Goal: Transaction & Acquisition: Purchase product/service

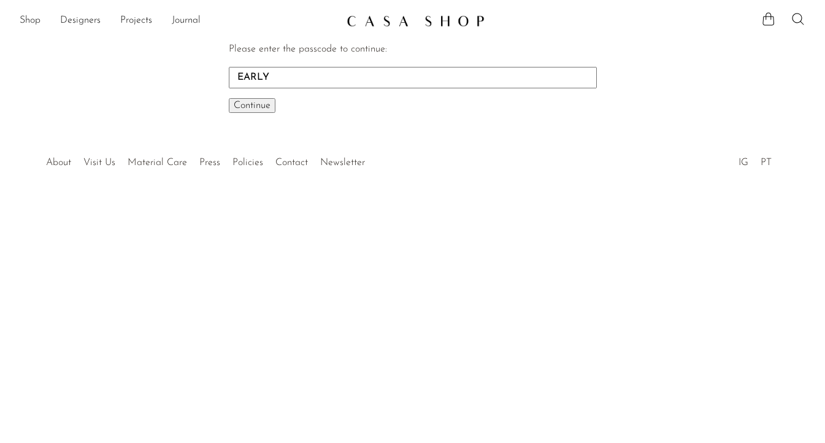
type input "EARLY"
click at [229, 98] on button "Continue One moment..." at bounding box center [252, 105] width 47 height 15
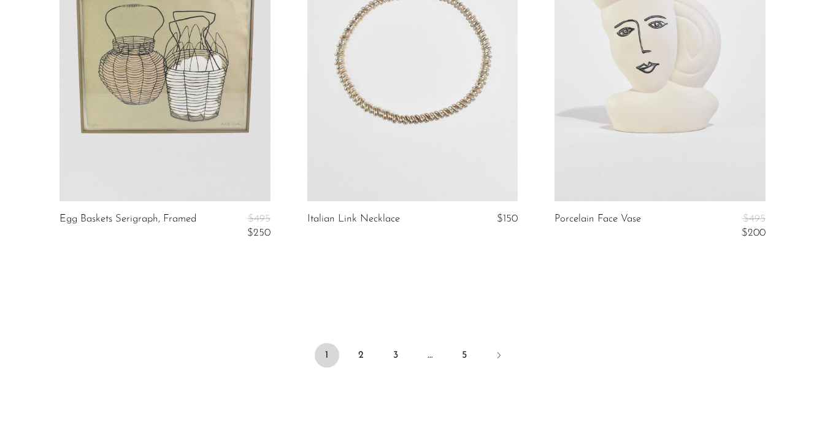
scroll to position [4189, 0]
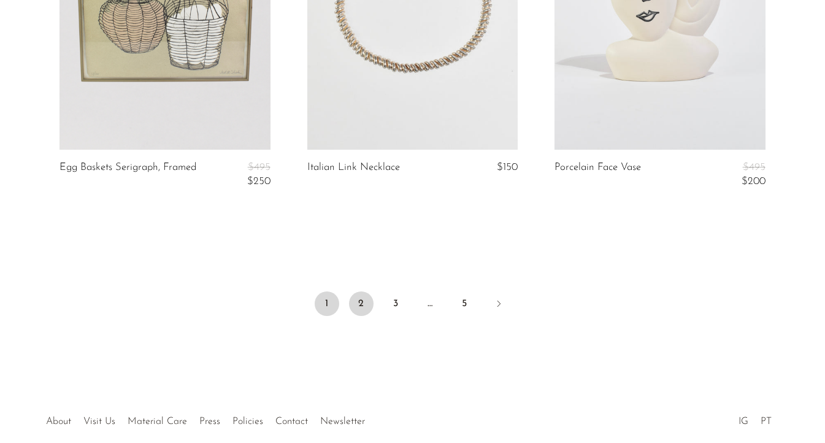
click at [359, 316] on link "2" at bounding box center [361, 303] width 25 height 25
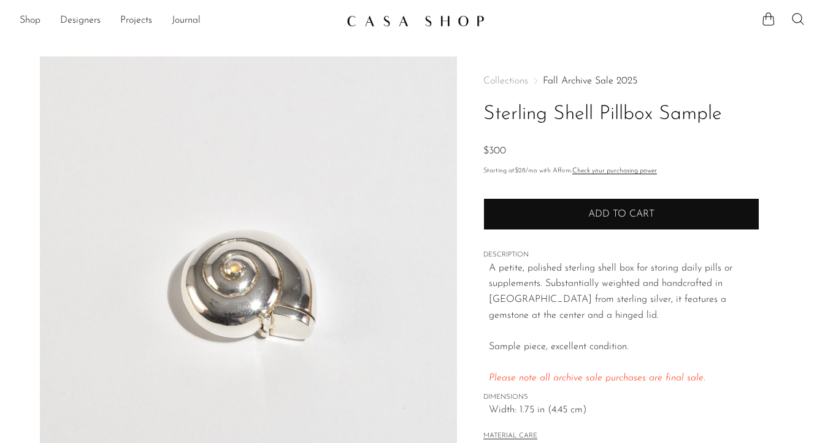
click at [612, 207] on button "Add to cart" at bounding box center [621, 214] width 276 height 32
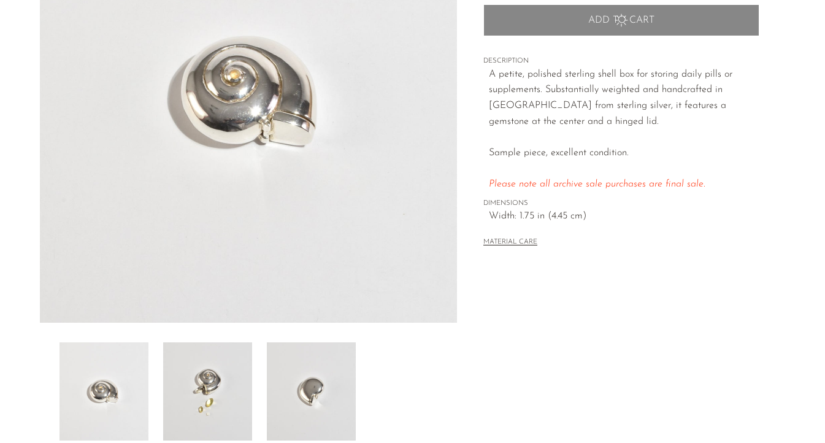
scroll to position [136, 0]
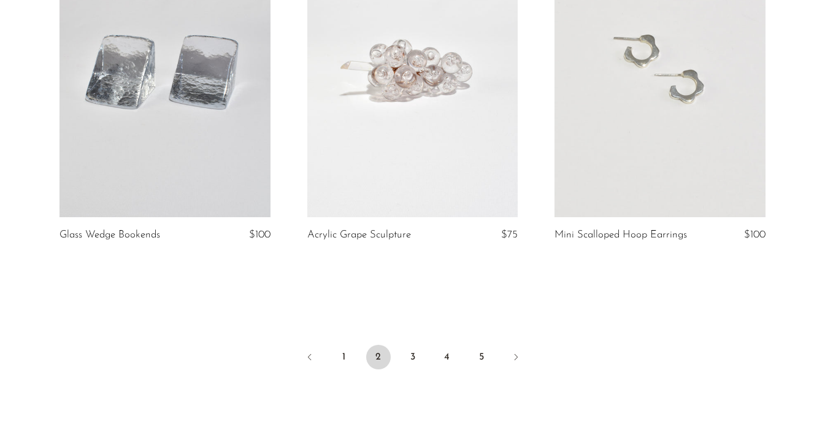
scroll to position [4208, 0]
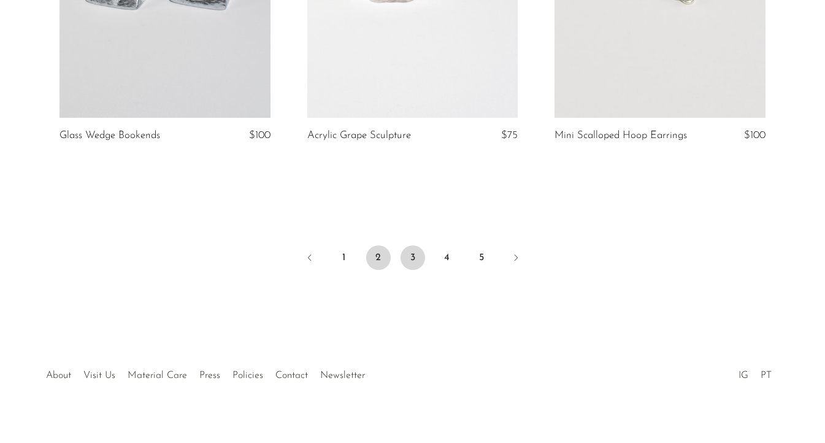
click at [410, 266] on link "3" at bounding box center [412, 257] width 25 height 25
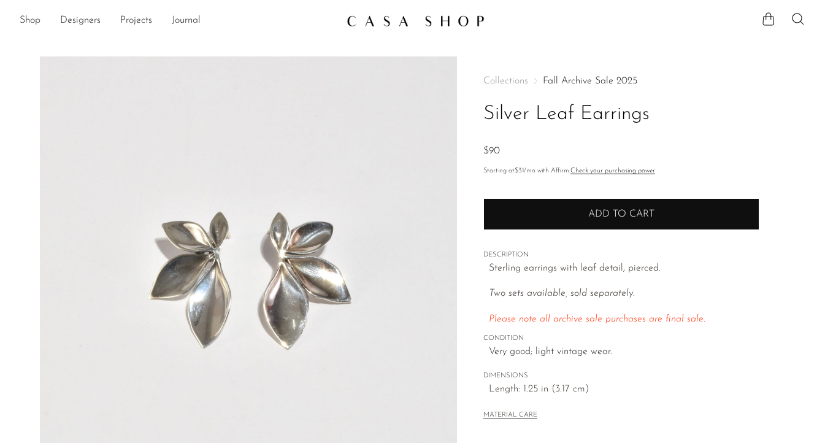
click at [532, 204] on button "Add to cart" at bounding box center [621, 214] width 276 height 32
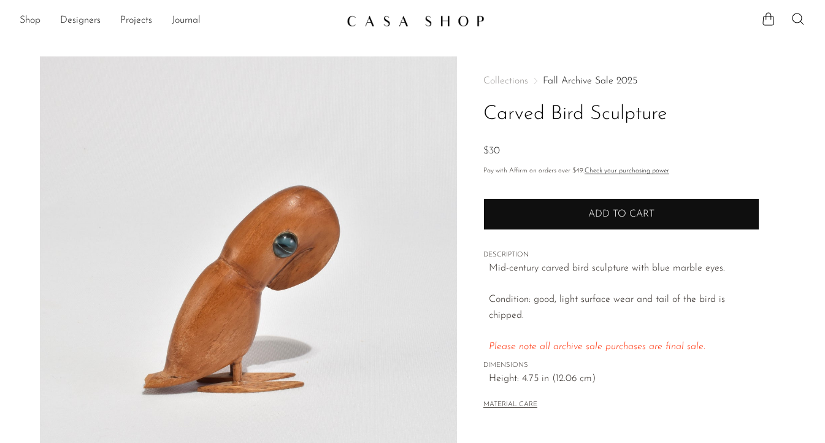
click at [643, 208] on button "Add to cart" at bounding box center [621, 214] width 276 height 32
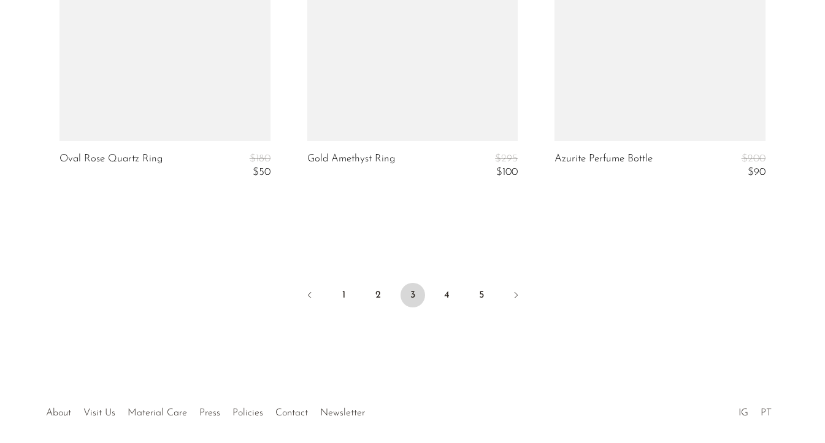
scroll to position [4307, 0]
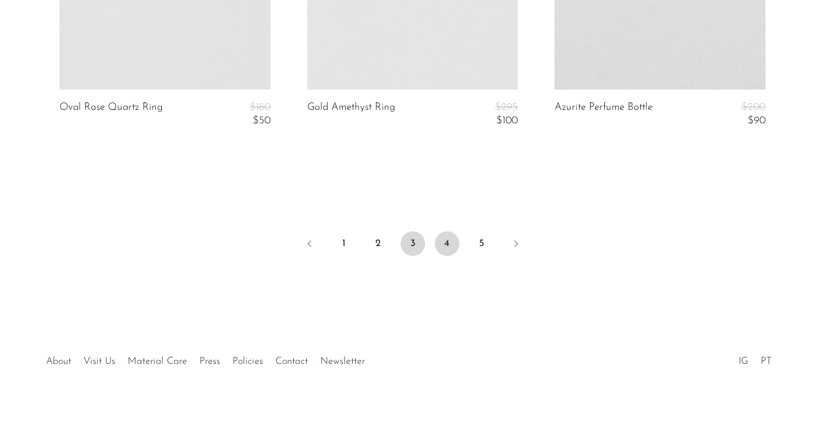
click at [445, 254] on link "4" at bounding box center [447, 243] width 25 height 25
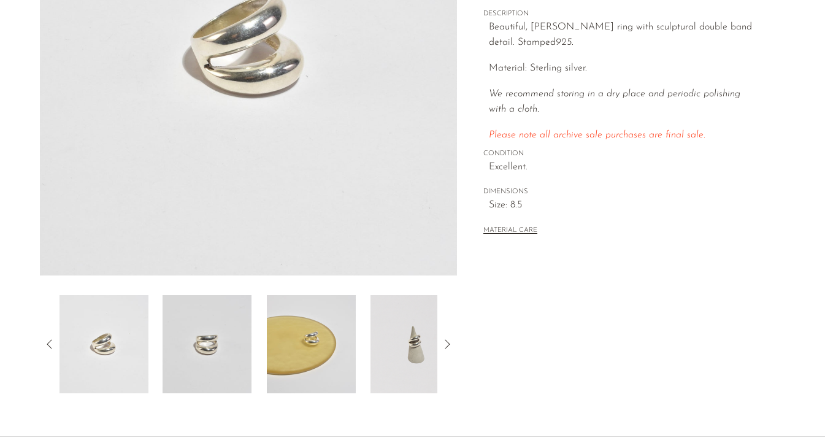
scroll to position [242, 0]
click at [332, 337] on img at bounding box center [311, 343] width 89 height 98
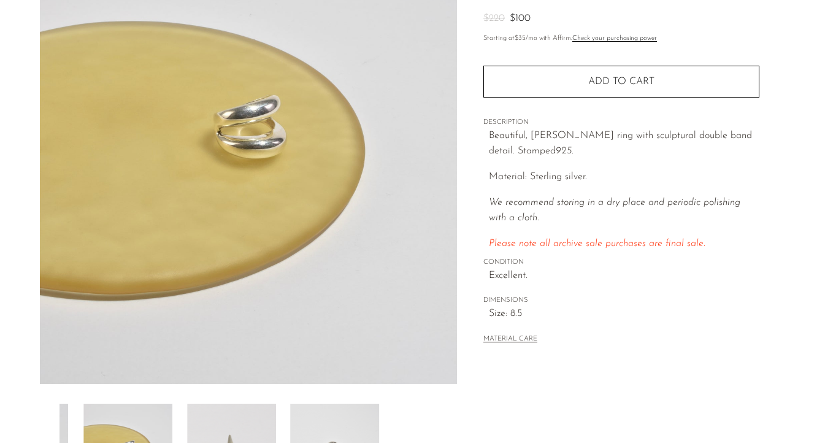
scroll to position [54, 0]
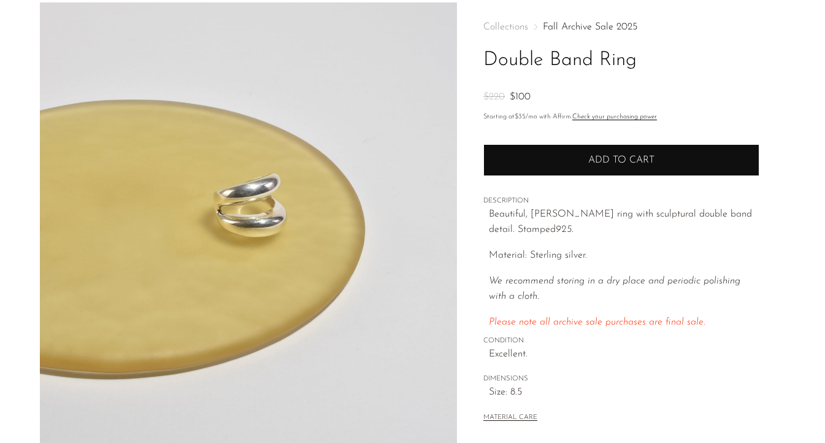
click at [605, 167] on button "Add to cart" at bounding box center [621, 160] width 276 height 32
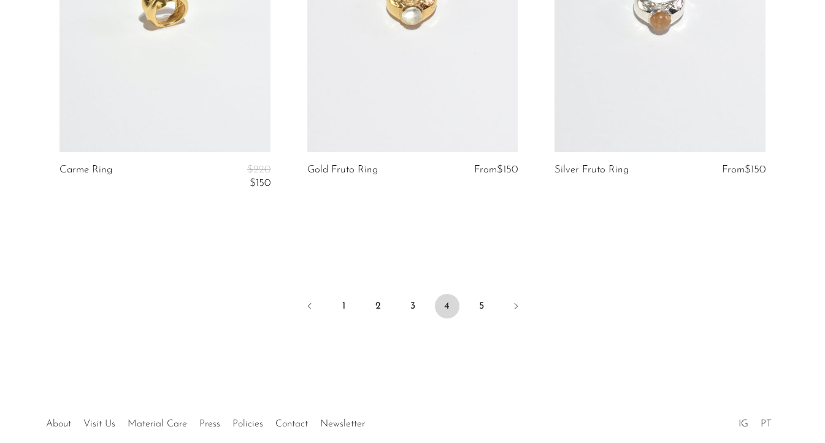
scroll to position [4251, 0]
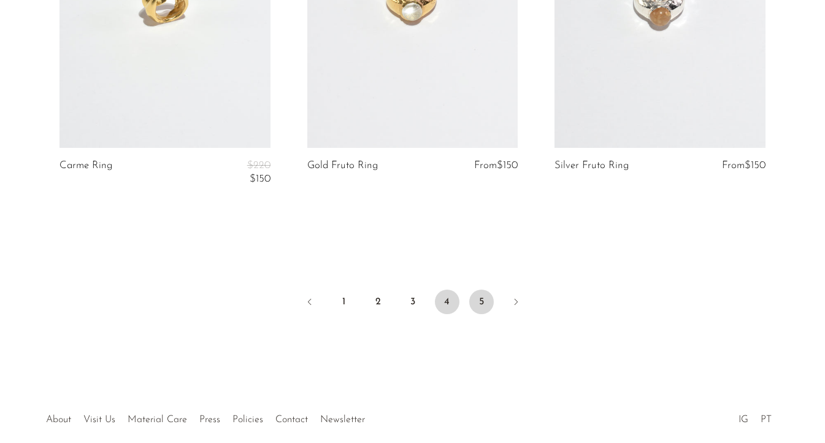
click at [481, 308] on link "5" at bounding box center [481, 301] width 25 height 25
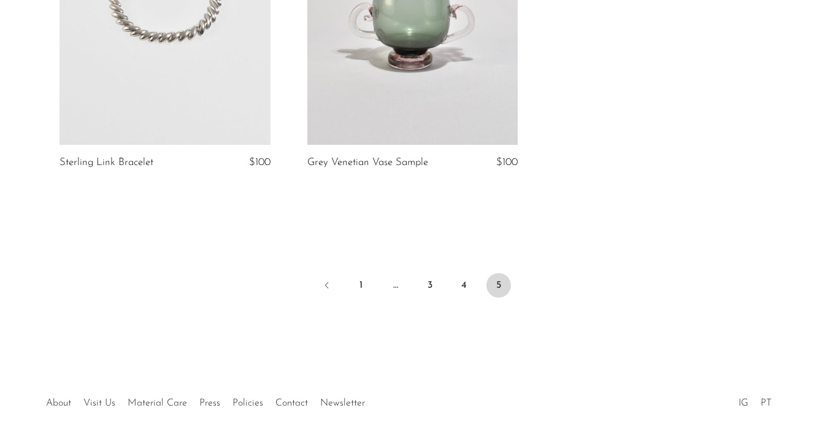
scroll to position [3885, 0]
